Goal: Navigation & Orientation: Go to known website

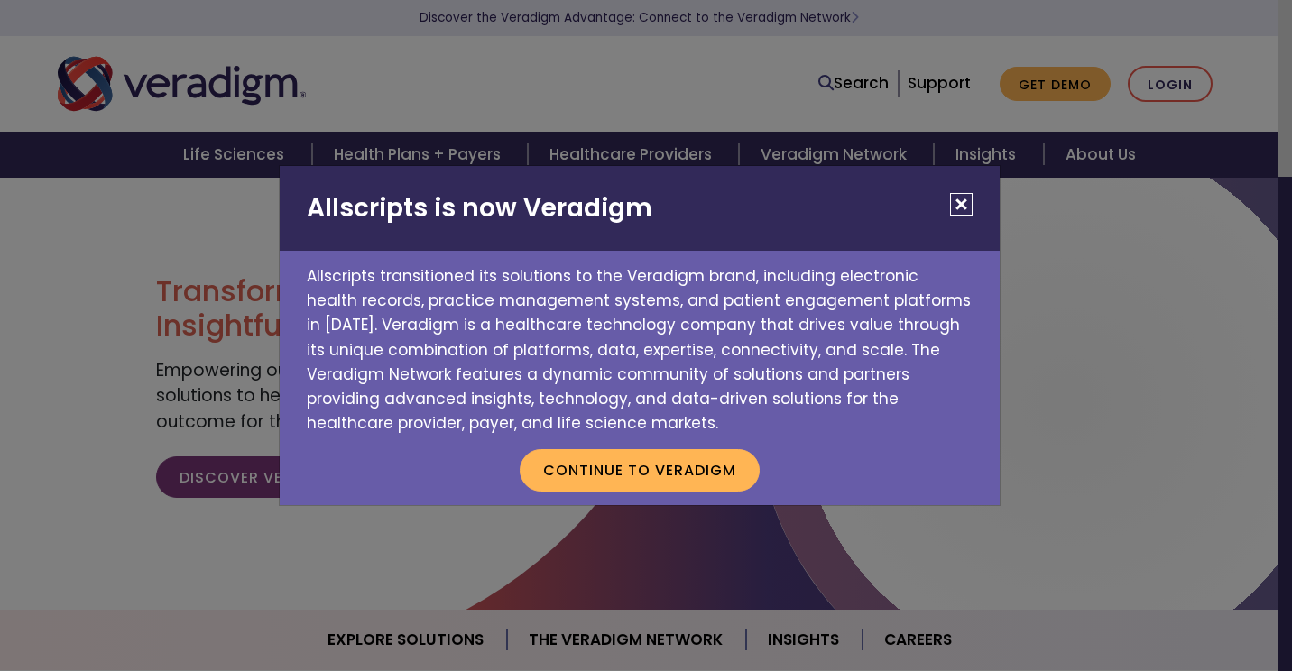
click at [961, 210] on button "Close" at bounding box center [961, 204] width 23 height 23
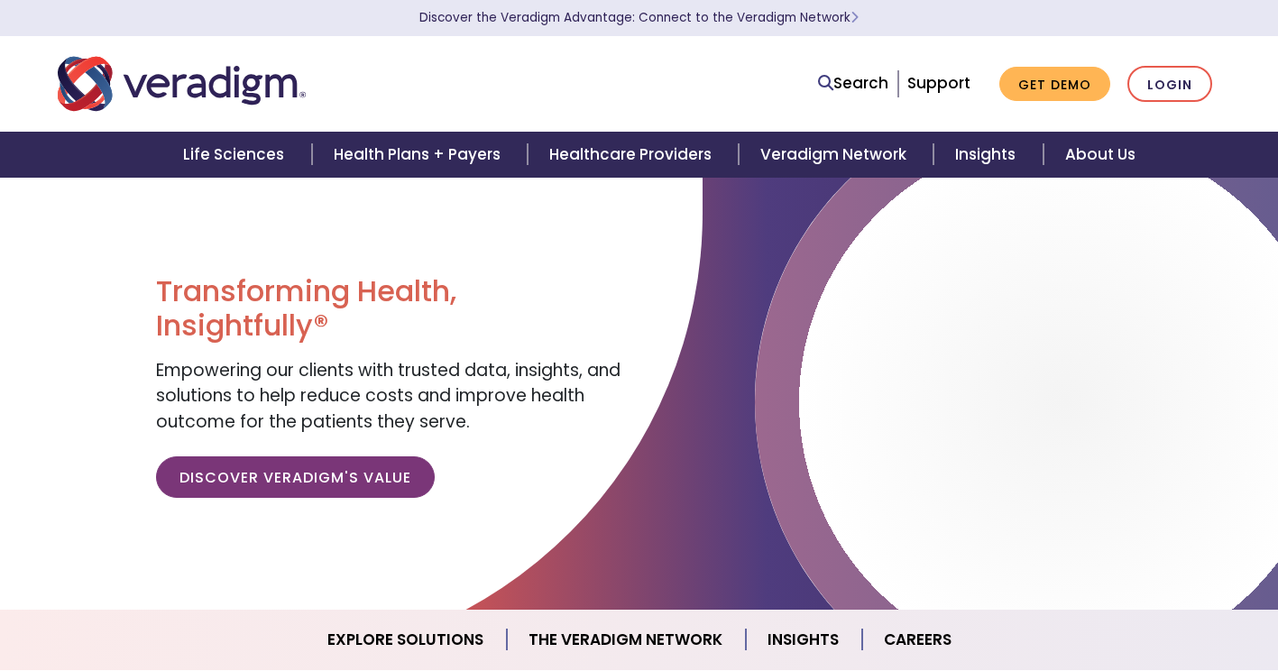
click at [1084, 104] on div "Search Support Get Demo Login" at bounding box center [639, 84] width 1191 height 60
click at [1128, 85] on link "Login" at bounding box center [1170, 84] width 85 height 37
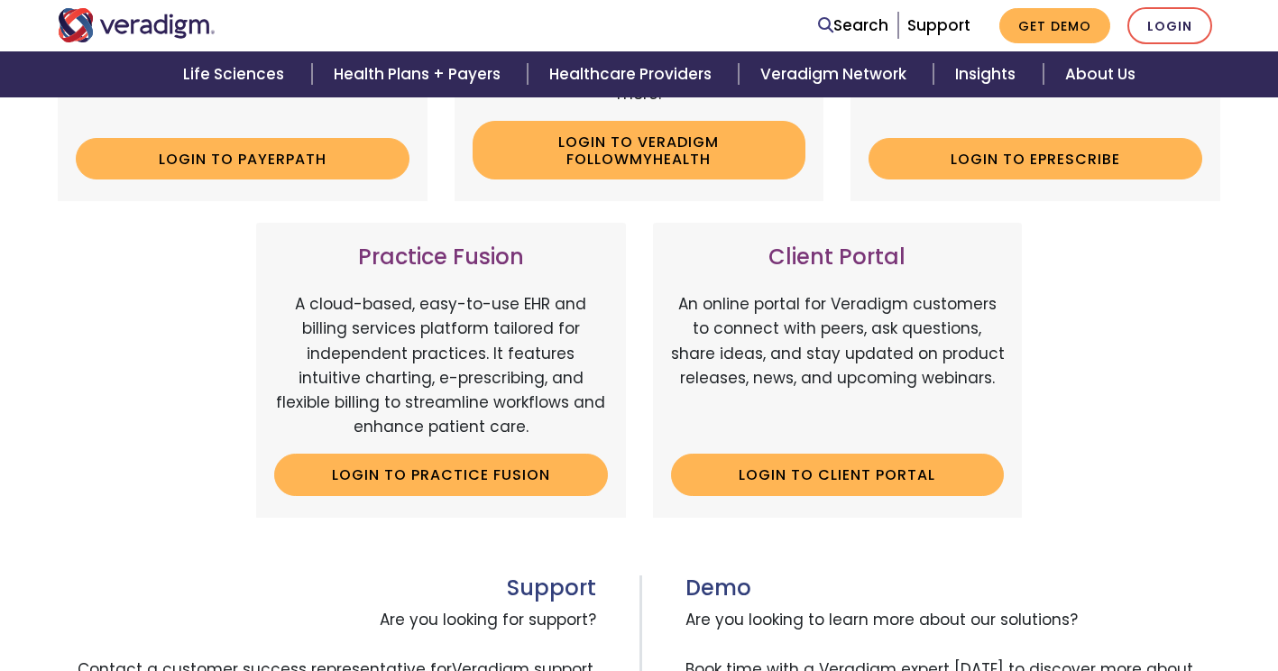
scroll to position [507, 0]
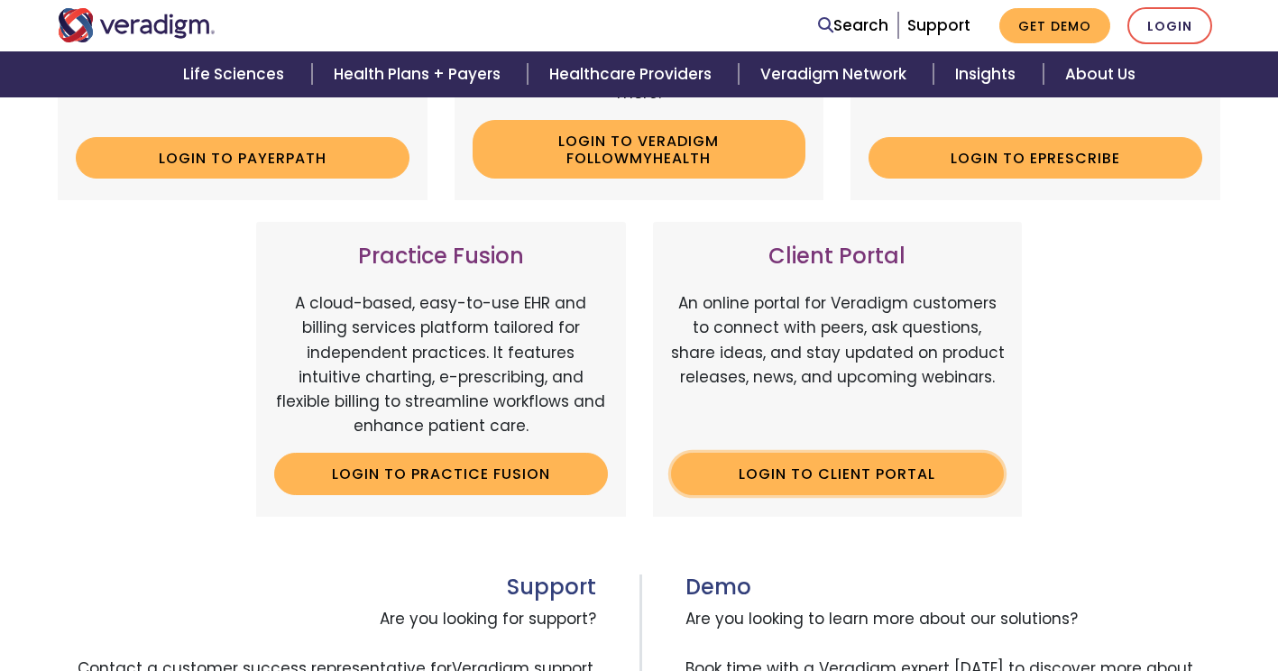
click at [767, 494] on link "Login to Client Portal" at bounding box center [838, 473] width 334 height 41
